Goal: Find specific page/section: Find specific page/section

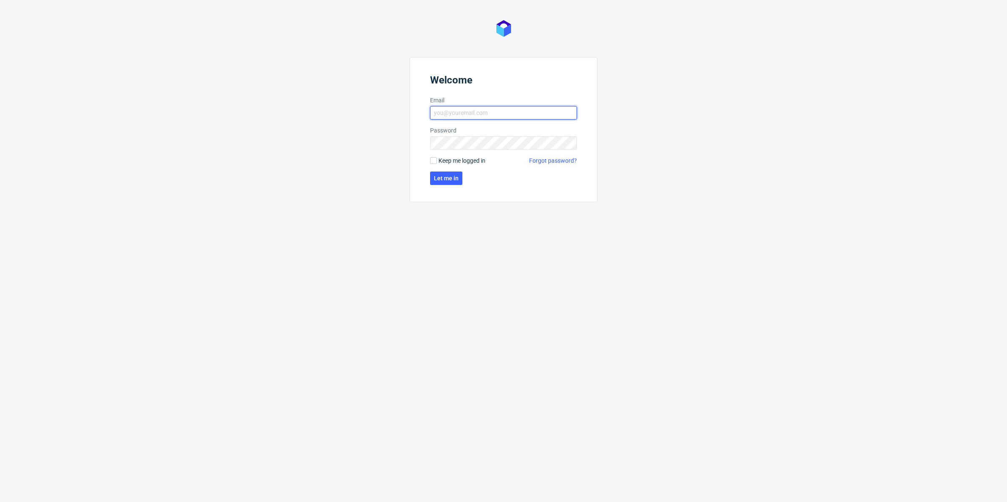
drag, startPoint x: 513, startPoint y: 115, endPoint x: 515, endPoint y: 119, distance: 4.9
click at [513, 115] on input "Email" at bounding box center [503, 112] width 147 height 13
type input "[EMAIL_ADDRESS][DOMAIN_NAME]"
click button "Let me in" at bounding box center [446, 178] width 32 height 13
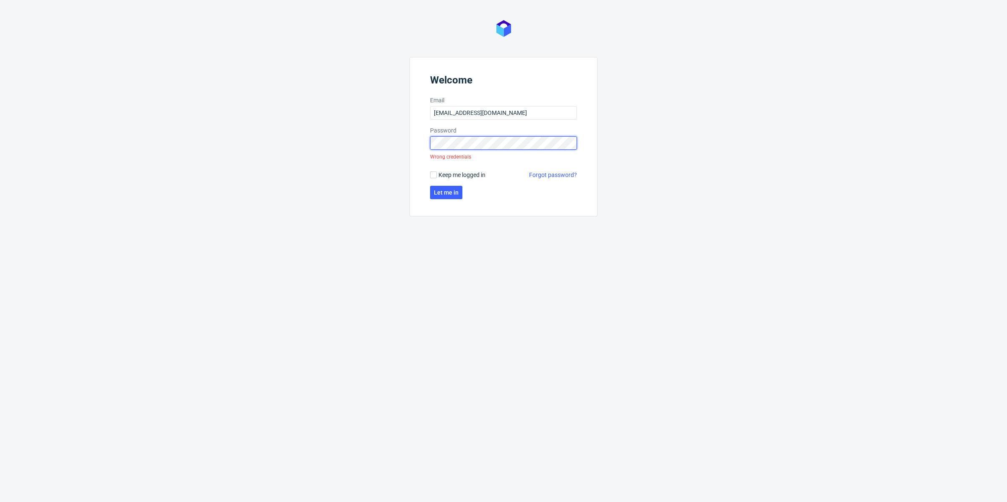
click button "Let me in" at bounding box center [446, 192] width 32 height 13
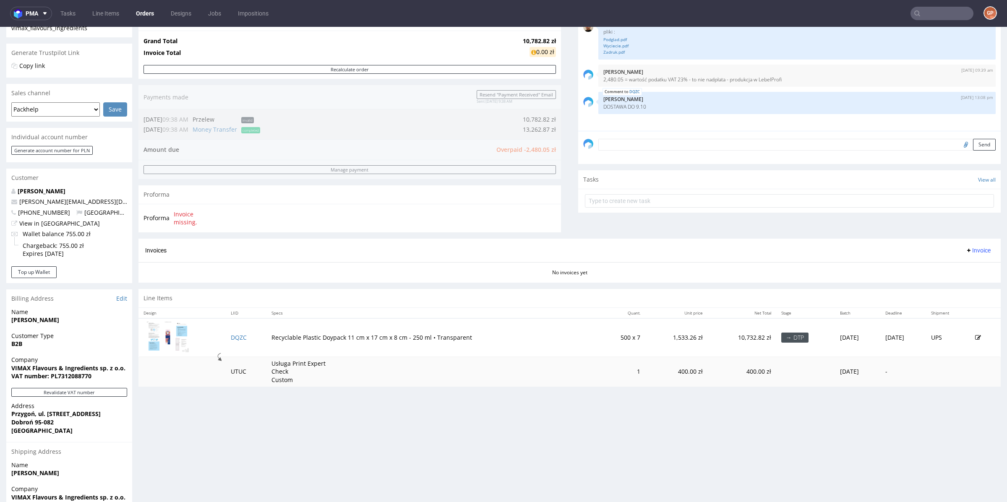
scroll to position [61, 0]
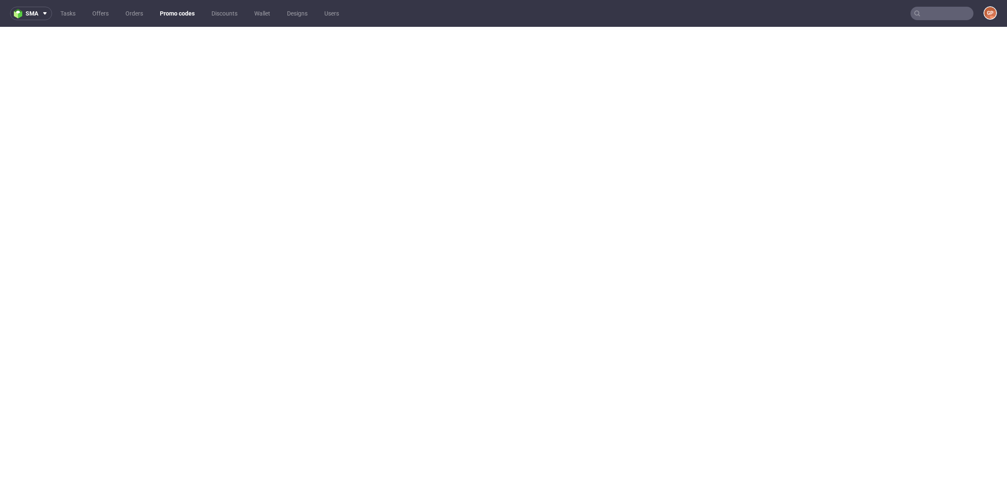
scroll to position [1, 0]
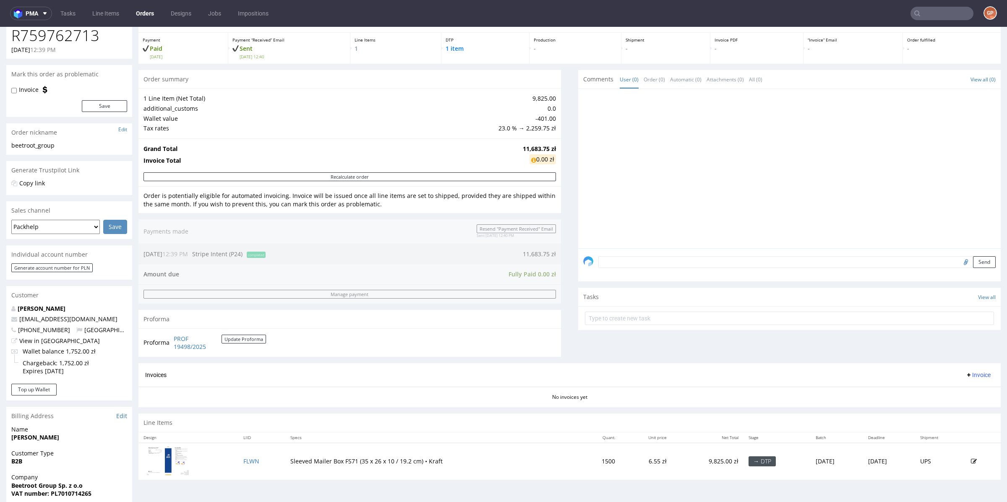
scroll to position [39, 0]
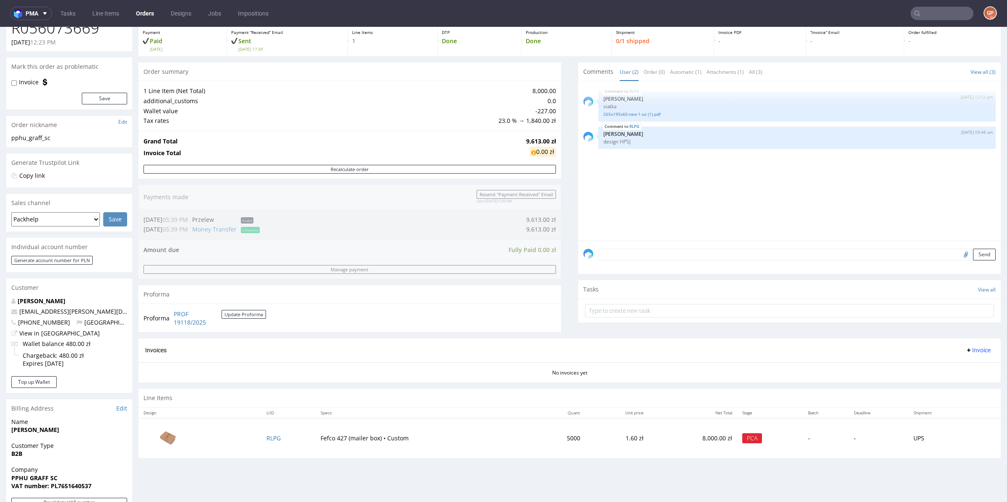
scroll to position [52, 0]
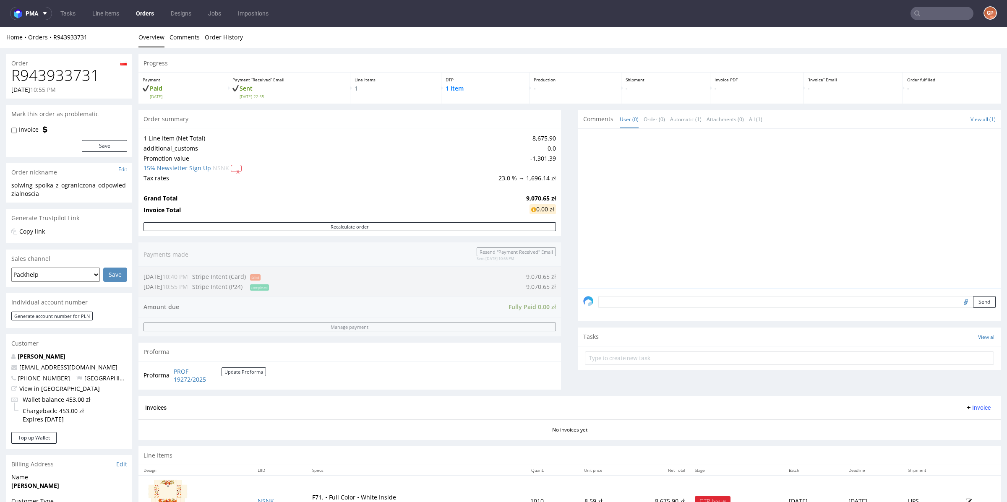
click at [945, 5] on nav "pma Tasks Line Items Orders Designs Jobs Impositions GP" at bounding box center [503, 13] width 1007 height 27
click at [939, 10] on input "text" at bounding box center [941, 13] width 63 height 13
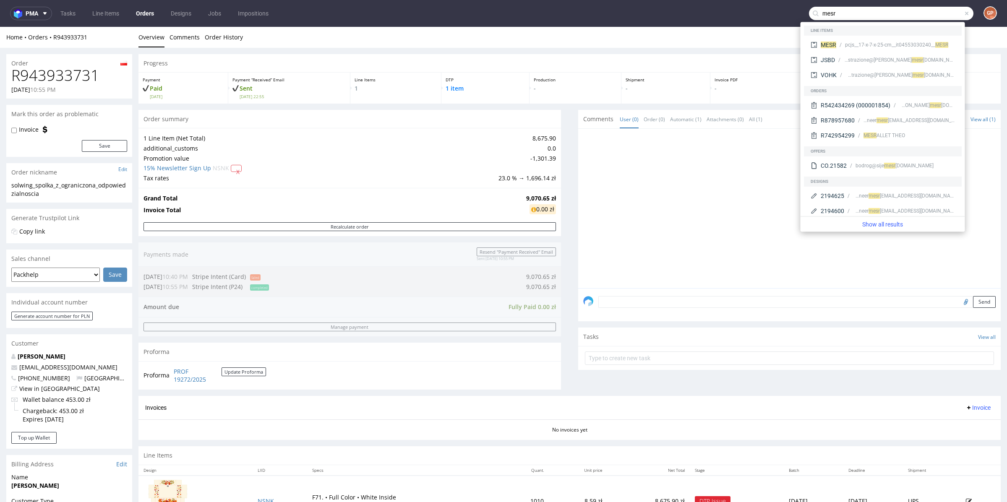
type input "mesr"
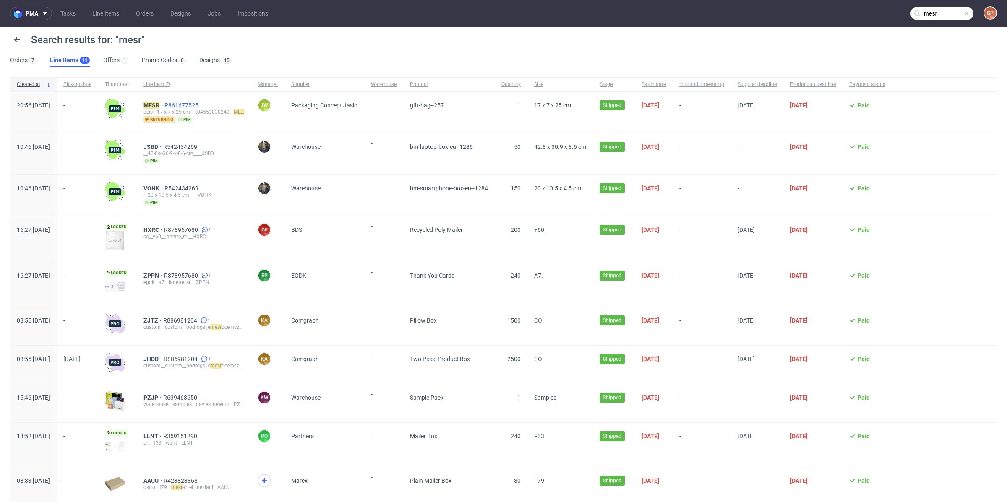
click at [200, 104] on span "R861677525" at bounding box center [182, 105] width 36 height 7
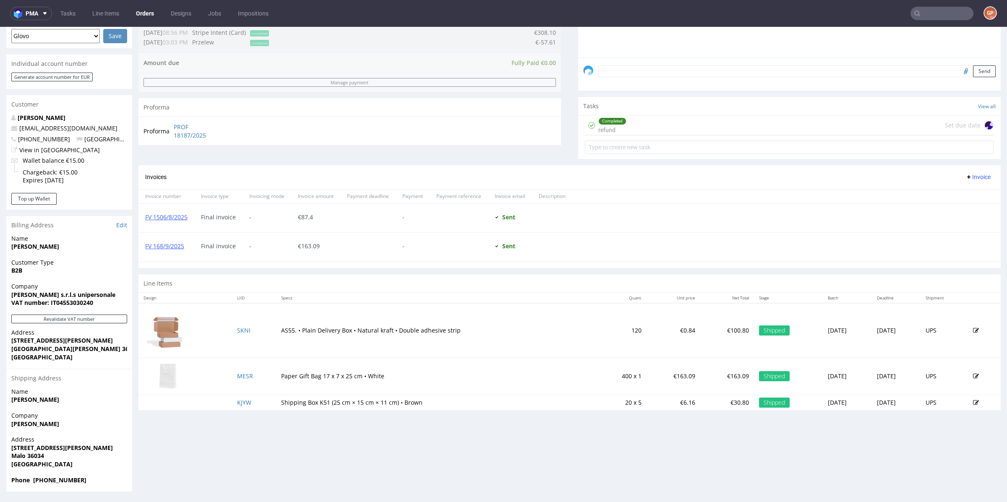
scroll to position [229, 0]
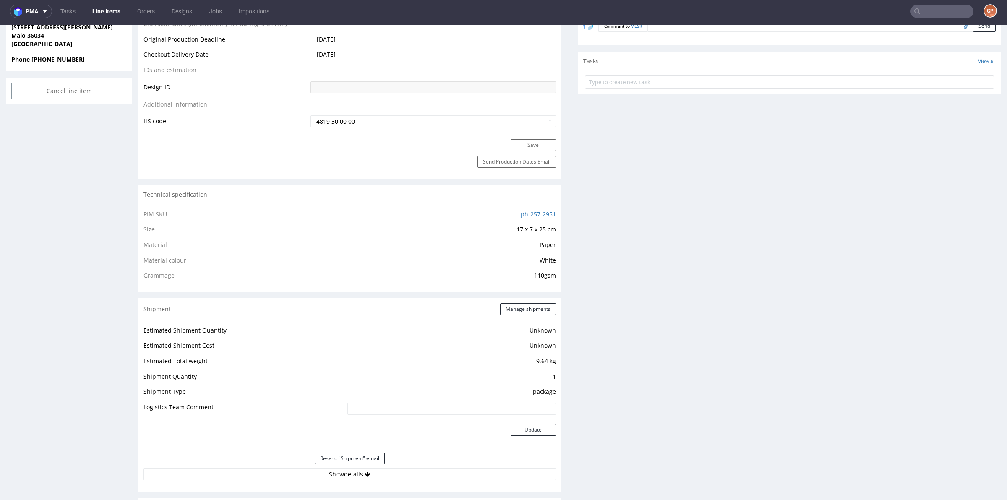
scroll to position [438, 0]
drag, startPoint x: 521, startPoint y: 213, endPoint x: 552, endPoint y: 213, distance: 30.6
click at [552, 213] on div "PIM SKU ph-257-2951 Size 17 x 7 x 25 cm Material Paper Material colour White Gr…" at bounding box center [349, 246] width 422 height 88
click at [405, 200] on div "Technical specification" at bounding box center [349, 193] width 422 height 18
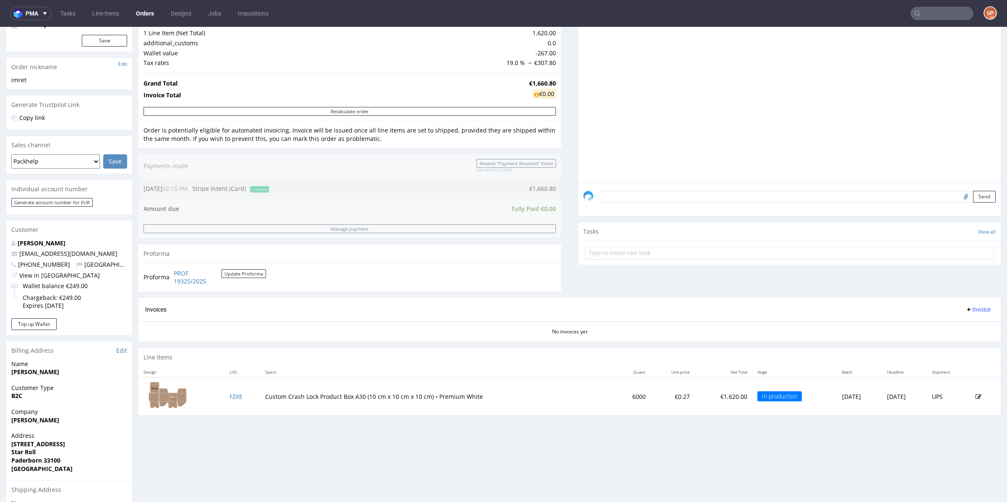
scroll to position [72, 0]
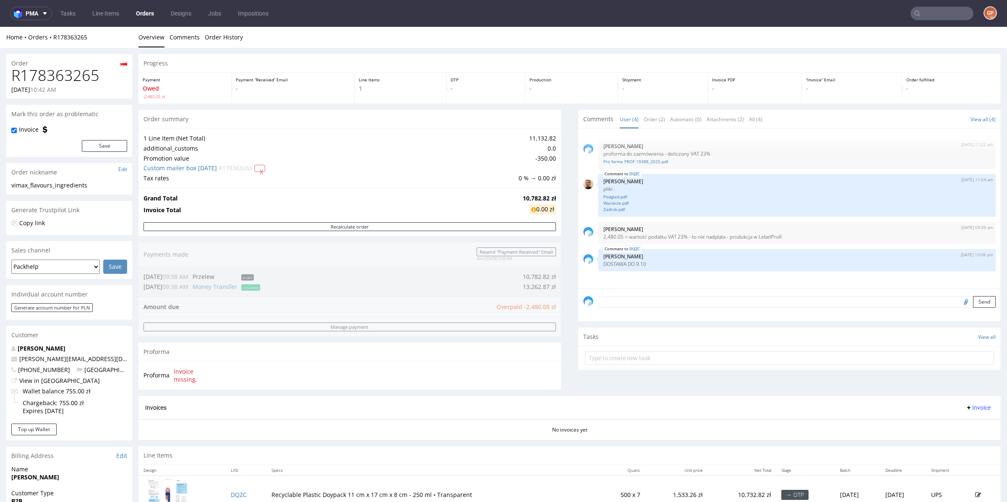
click at [930, 22] on nav "pma Tasks Line Items Orders Designs Jobs Impositions GP" at bounding box center [503, 13] width 1007 height 27
click at [925, 12] on input "text" at bounding box center [941, 13] width 63 height 13
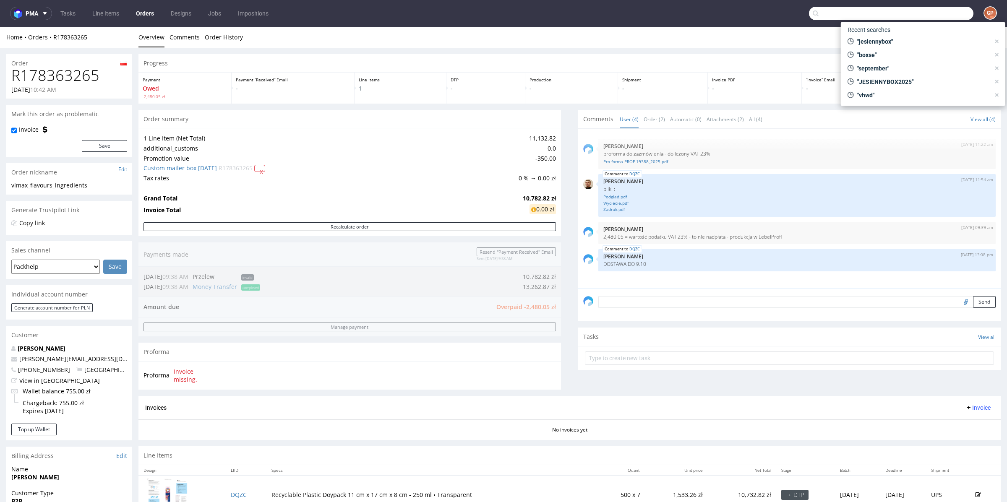
paste input "ph-56-57"
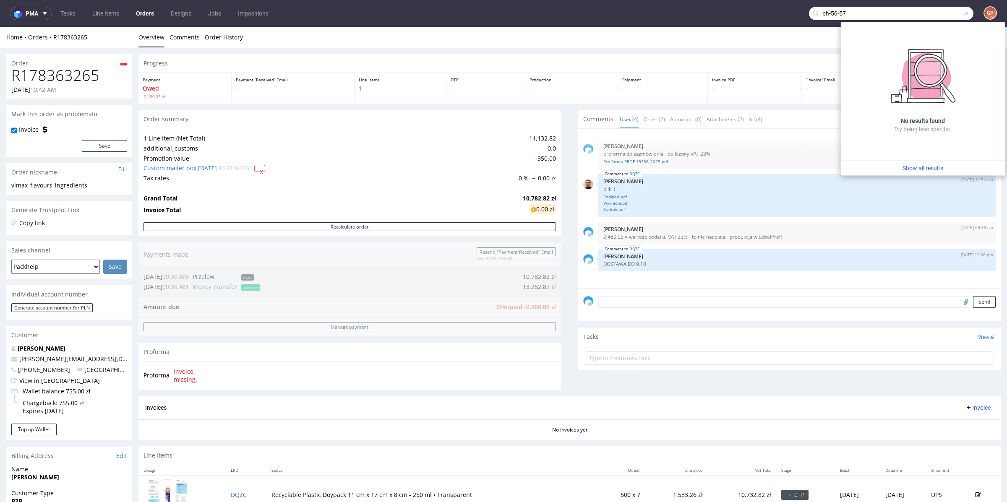
type input "ph-56-57"
